Goal: Task Accomplishment & Management: Manage account settings

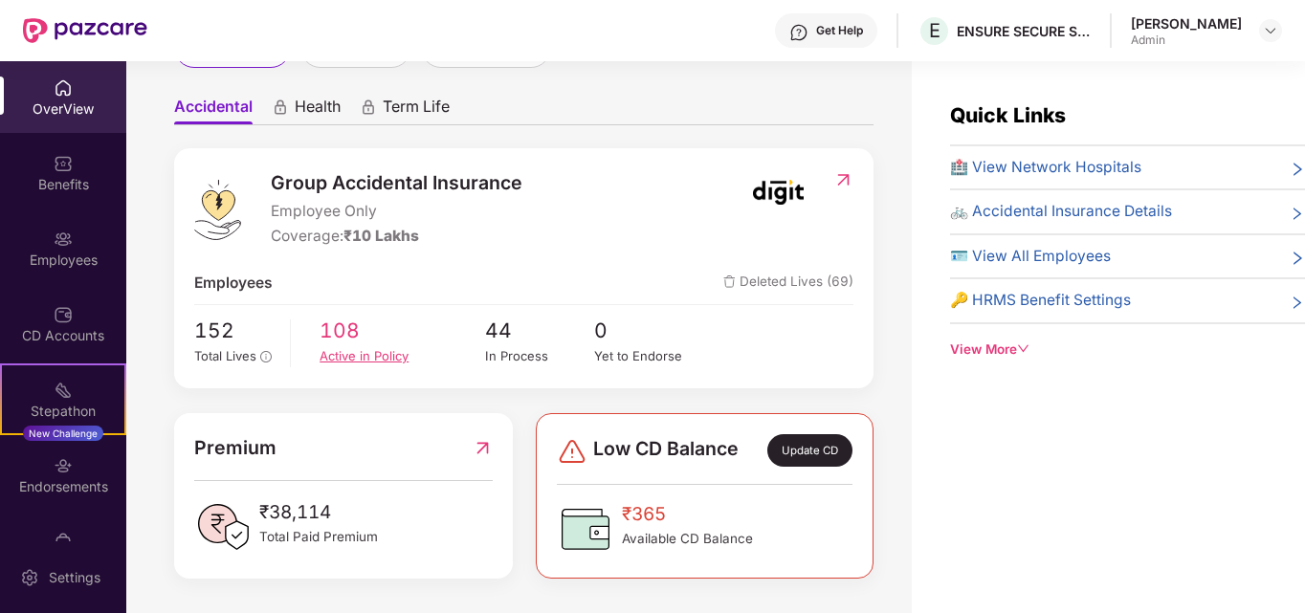
scroll to position [59, 0]
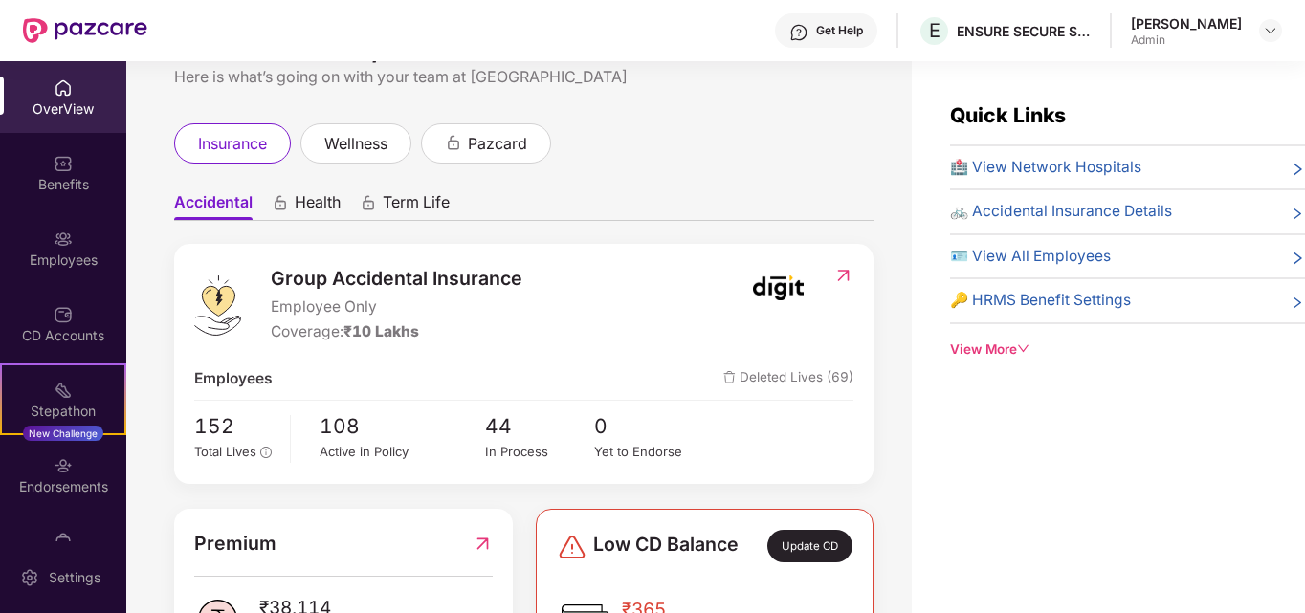
click at [55, 100] on div "OverView" at bounding box center [63, 108] width 126 height 19
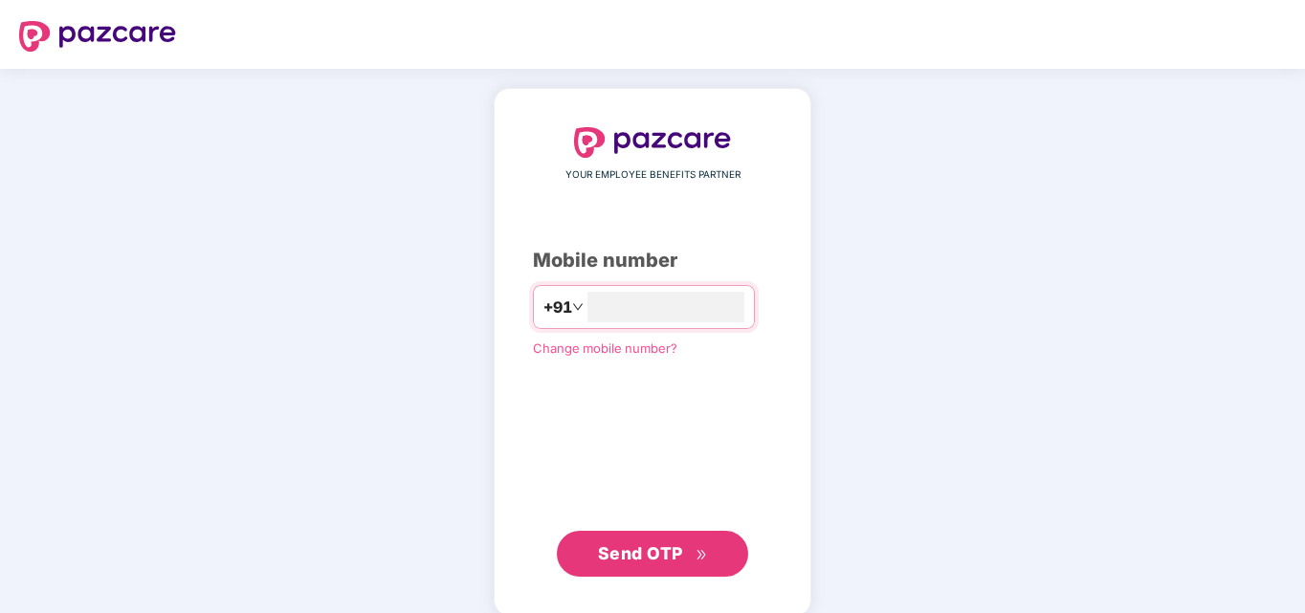
type input "**********"
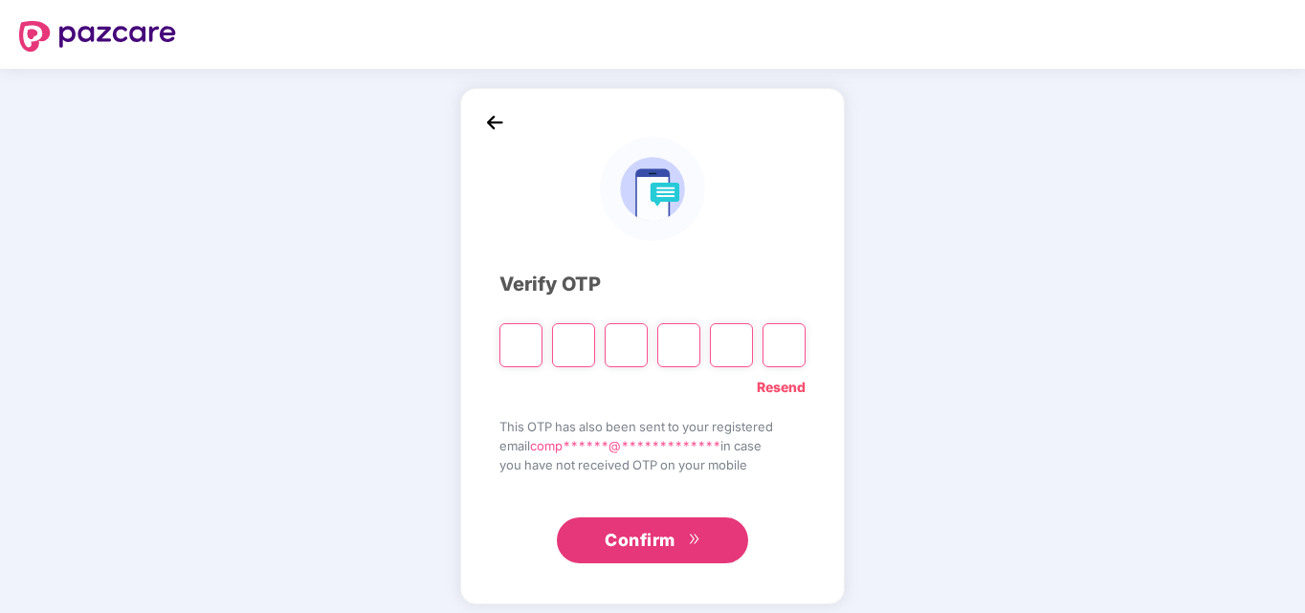
type input "*"
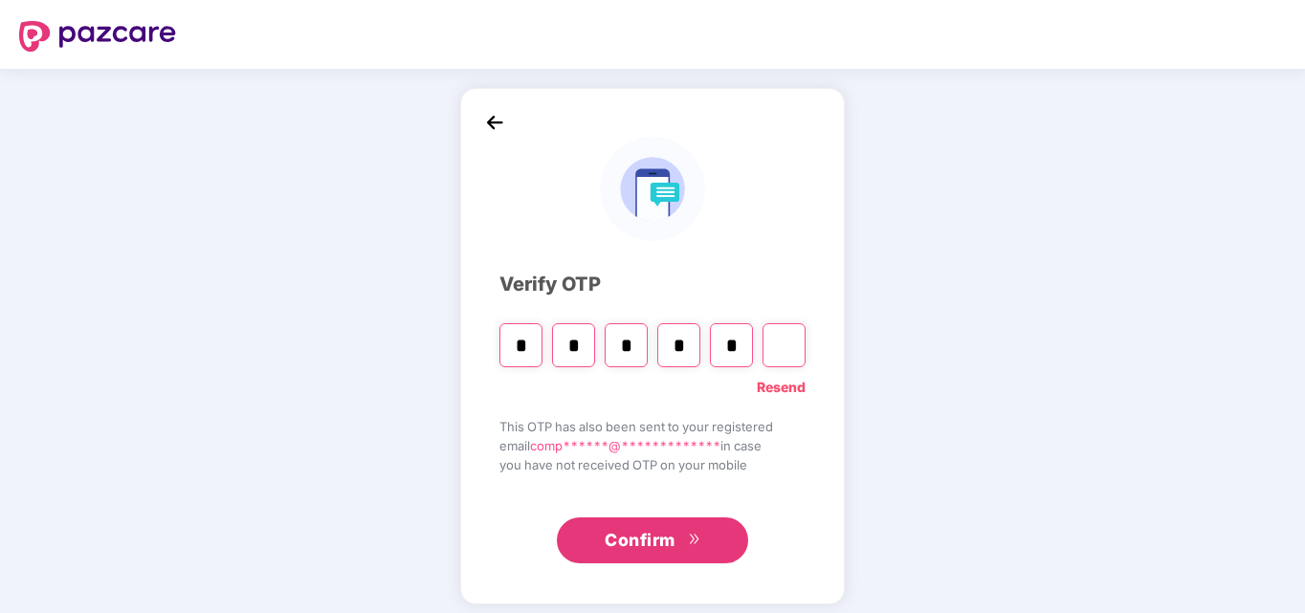
type input "*"
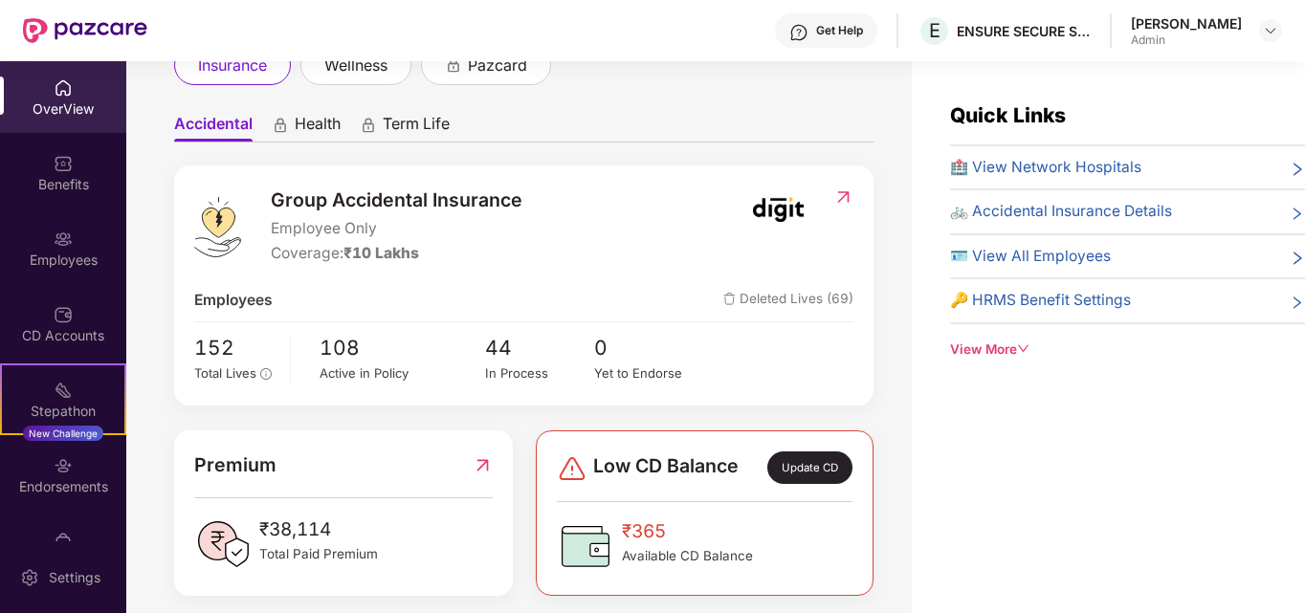
scroll to position [155, 0]
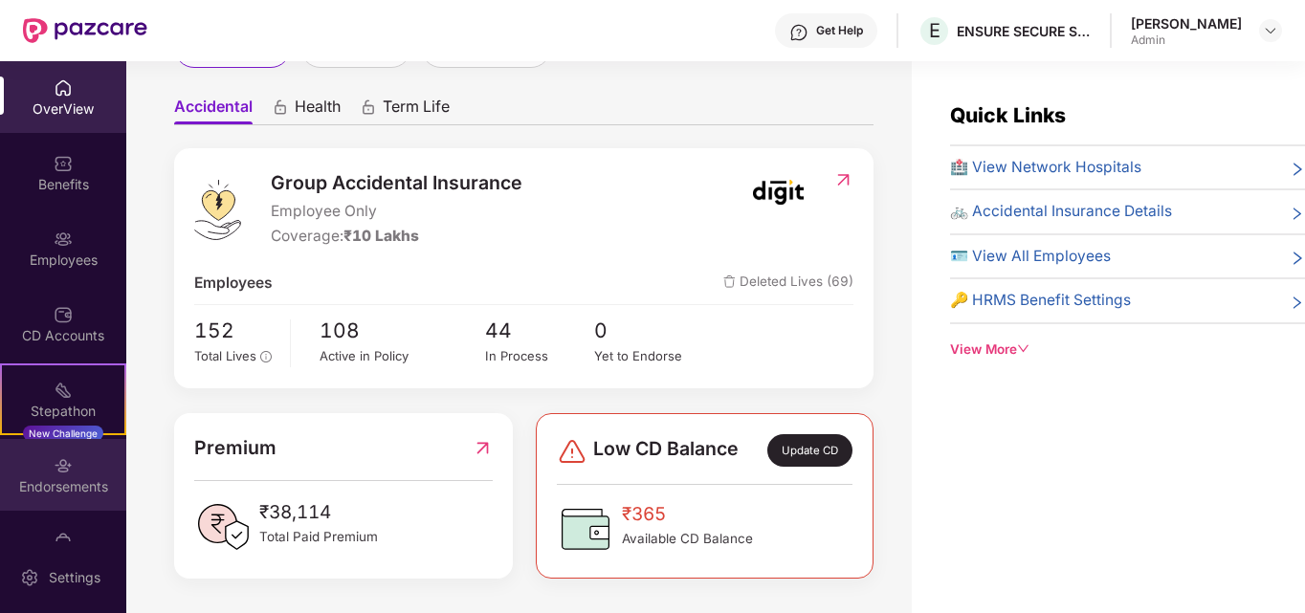
click at [57, 468] on img at bounding box center [63, 465] width 19 height 19
